Goal: Information Seeking & Learning: Check status

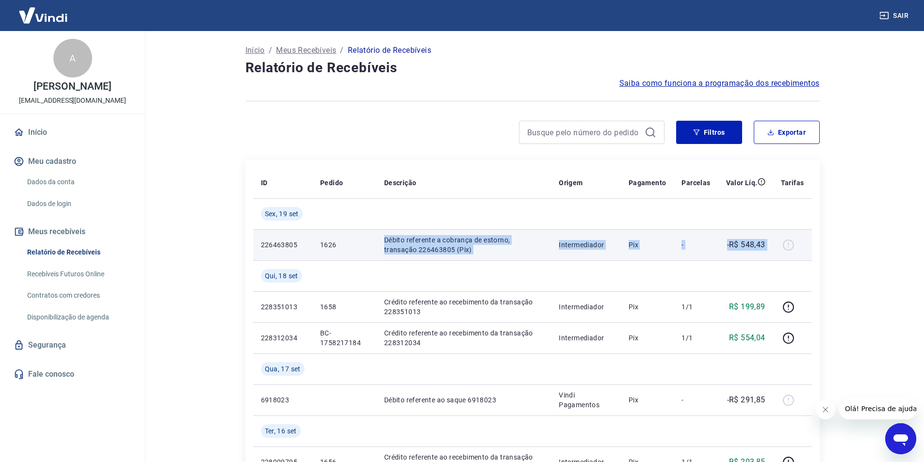
drag, startPoint x: 383, startPoint y: 238, endPoint x: 789, endPoint y: 242, distance: 405.7
click at [789, 242] on tr "226463805 1626 Débito referente a cobrança de estorno, transação 226463805 (Pix…" at bounding box center [532, 245] width 559 height 31
click at [591, 250] on td "Intermediador" at bounding box center [586, 245] width 70 height 31
